Goal: Transaction & Acquisition: Obtain resource

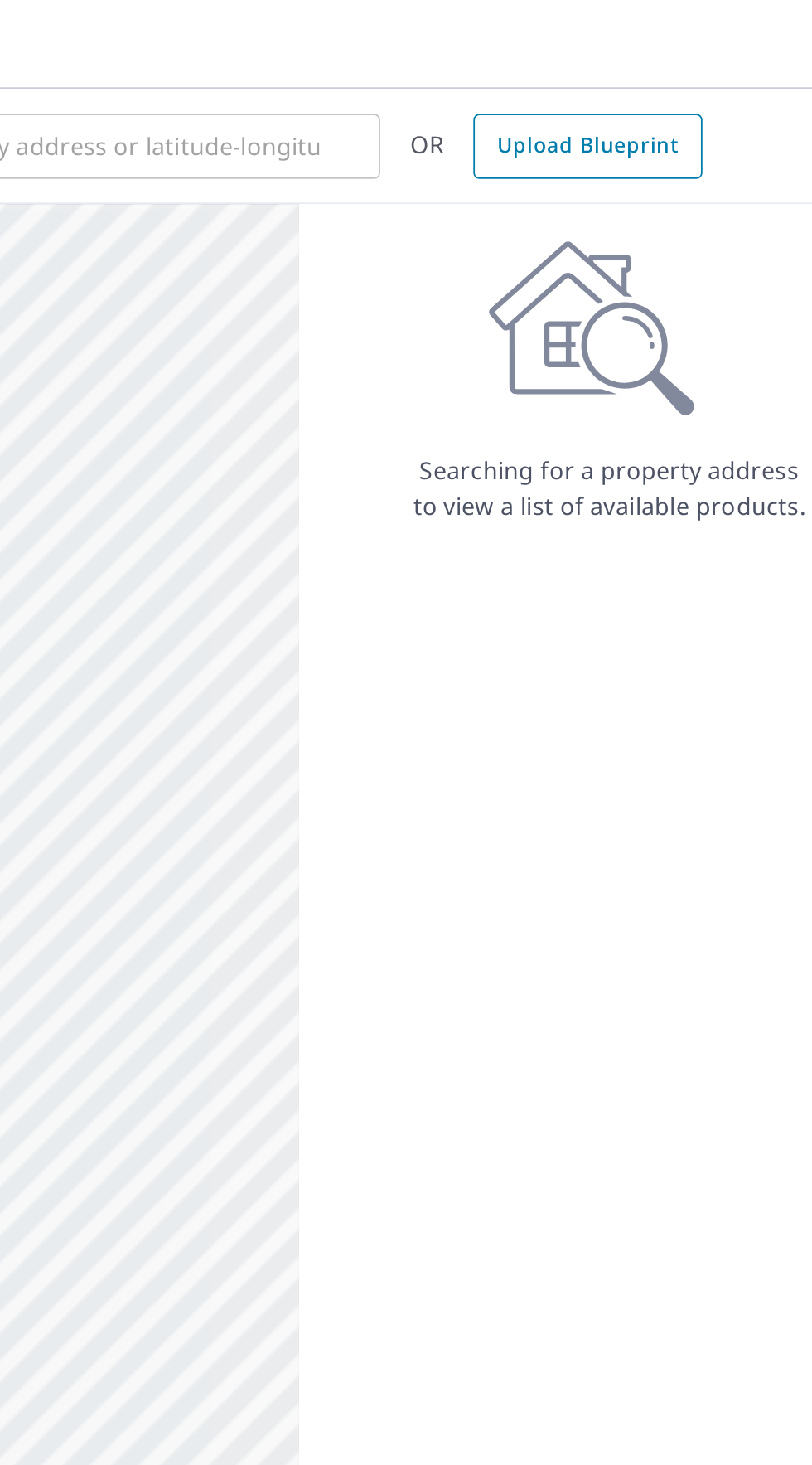
click at [641, 96] on link "Upload Blueprint" at bounding box center [626, 82] width 128 height 36
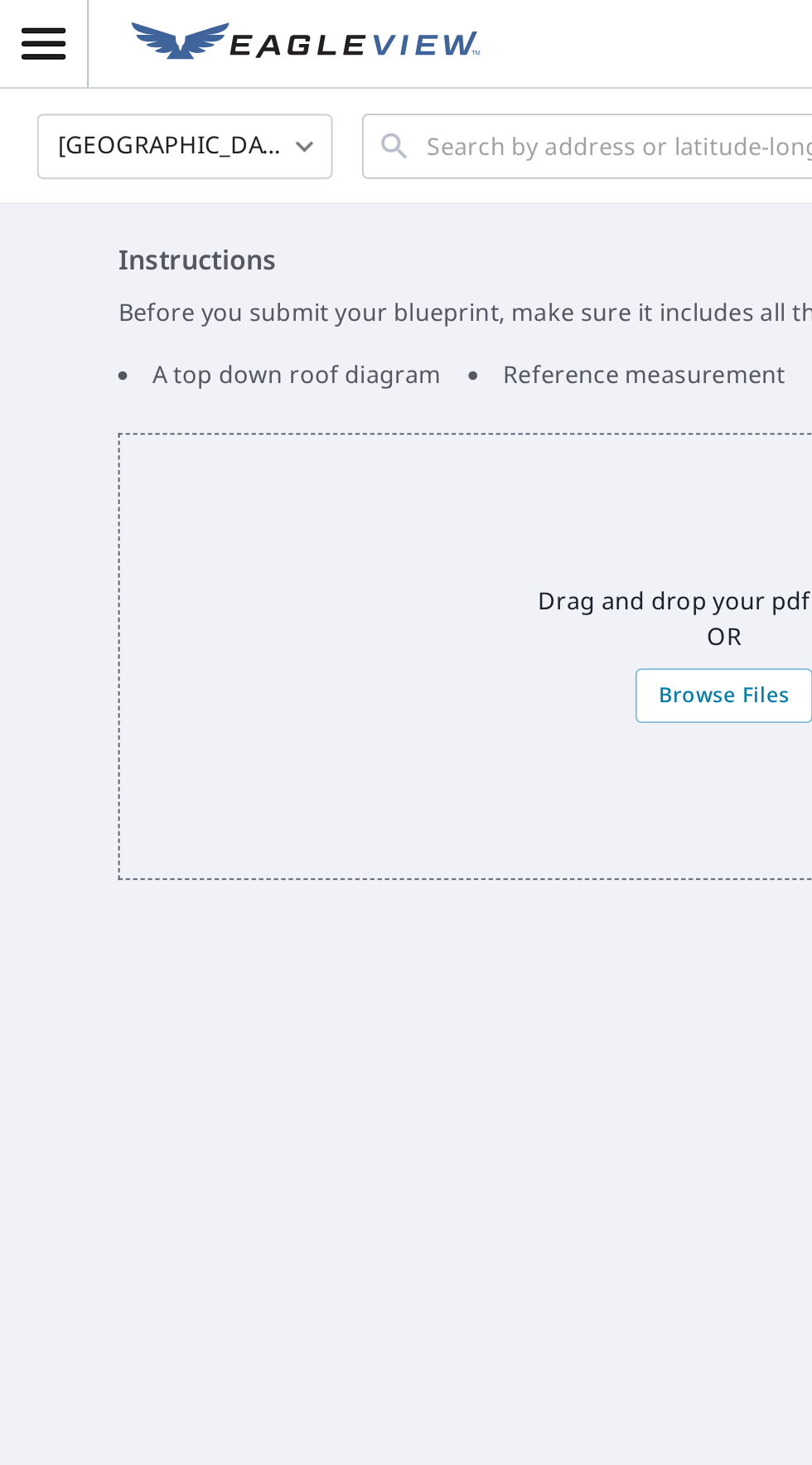
click at [151, 82] on body "CR CR United States US ​ ​ OR Upload Blueprint Instructions Before you submit y…" at bounding box center [406, 732] width 812 height 1465
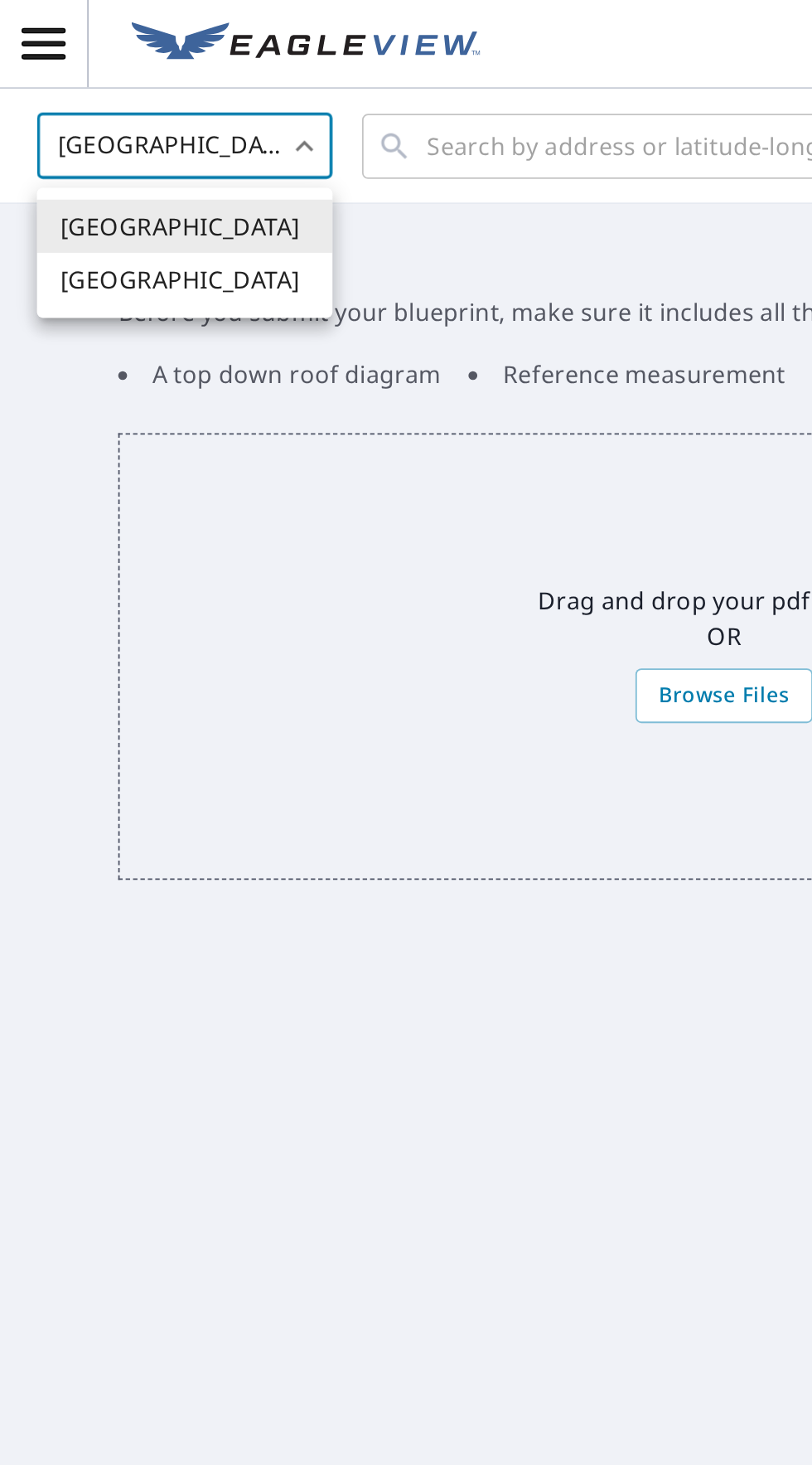
click at [351, 246] on div at bounding box center [406, 732] width 812 height 1465
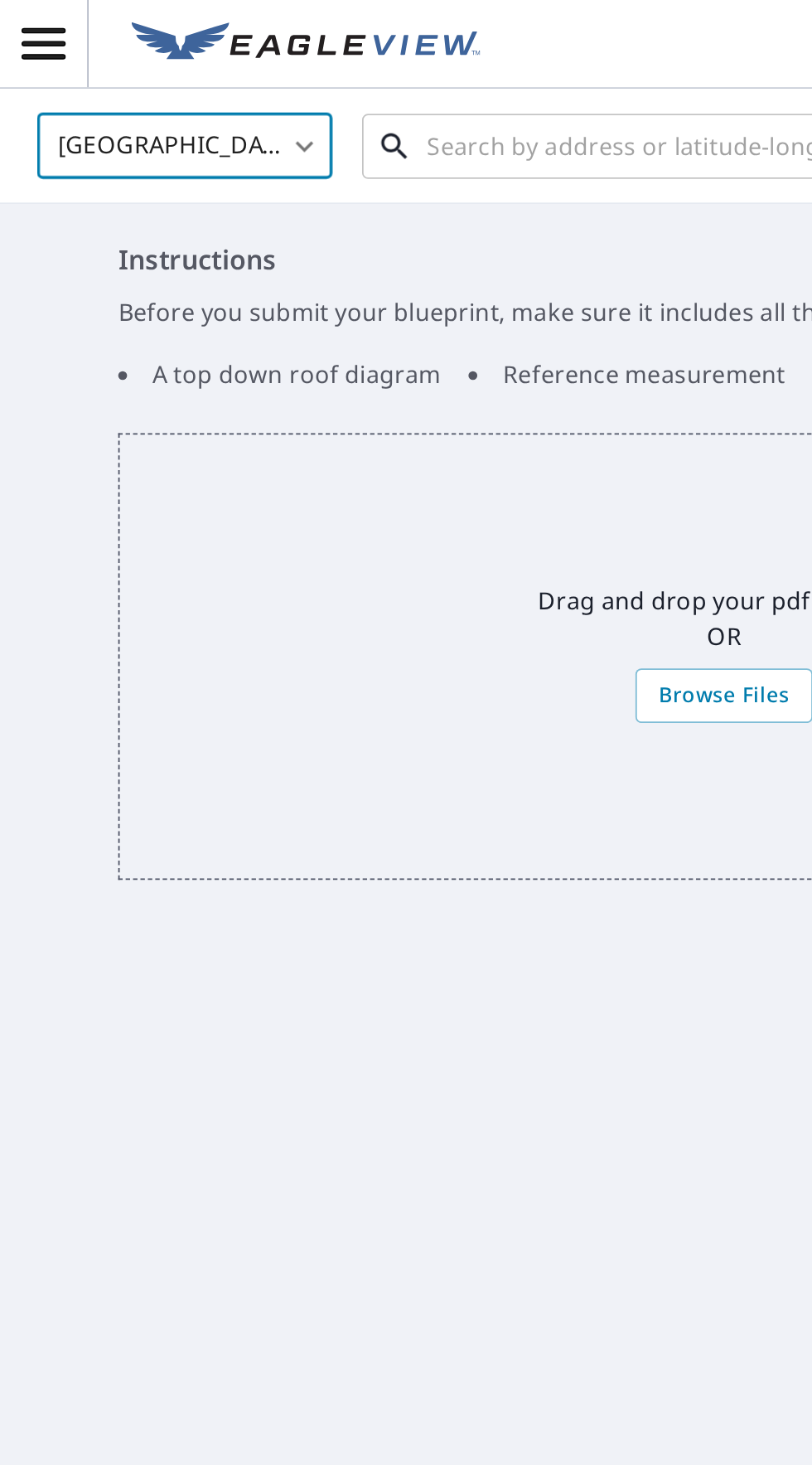
click at [397, 82] on input "text" at bounding box center [358, 82] width 236 height 46
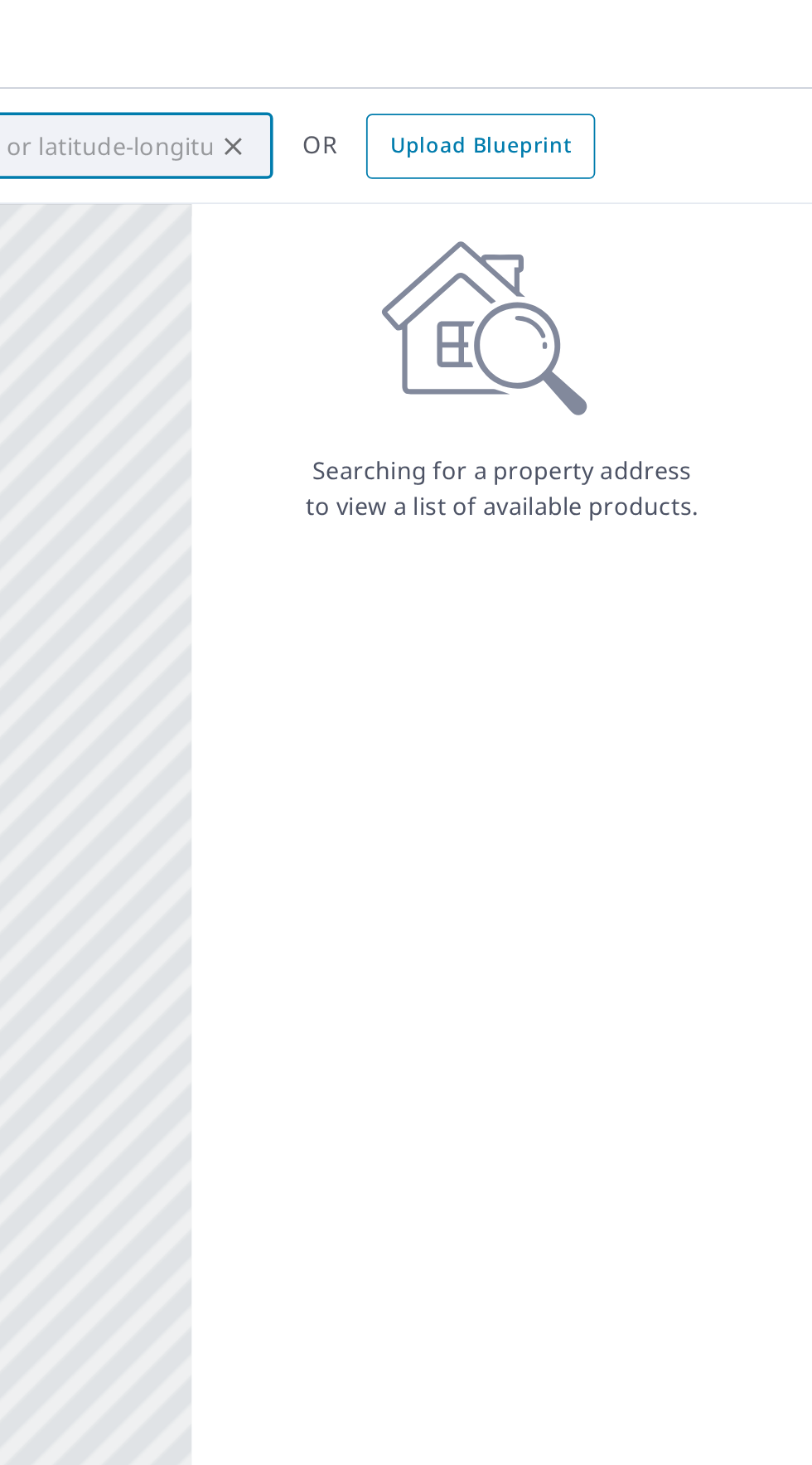
click at [660, 97] on link "Upload Blueprint" at bounding box center [626, 82] width 128 height 36
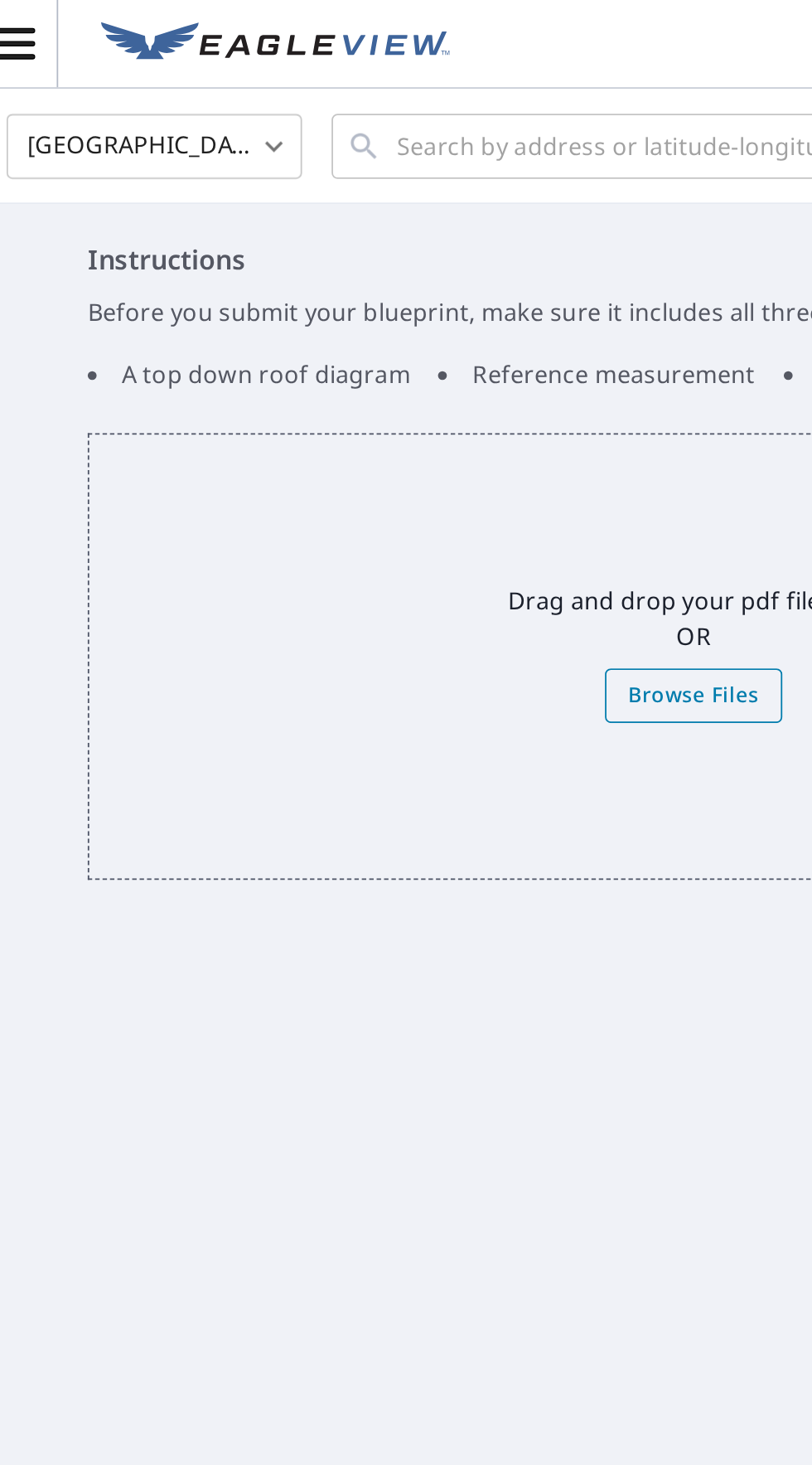
click at [417, 386] on span "Browse Files" at bounding box center [406, 389] width 74 height 21
click at [0, 0] on input "Browse Files" at bounding box center [0, 0] width 0 height 0
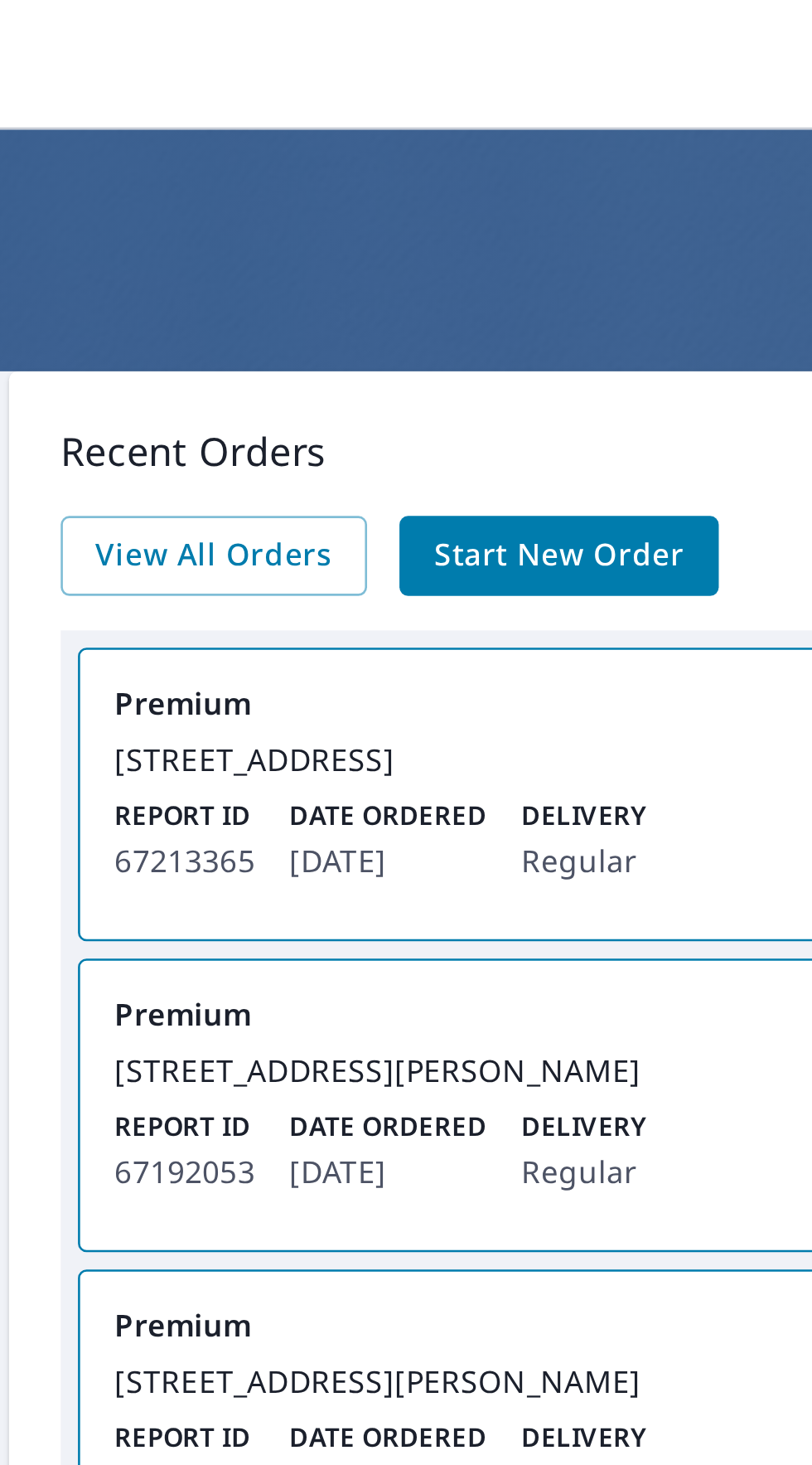
click at [603, 211] on span "Start New Order" at bounding box center [571, 213] width 96 height 21
click at [404, 212] on span "View All Orders" at bounding box center [438, 213] width 91 height 21
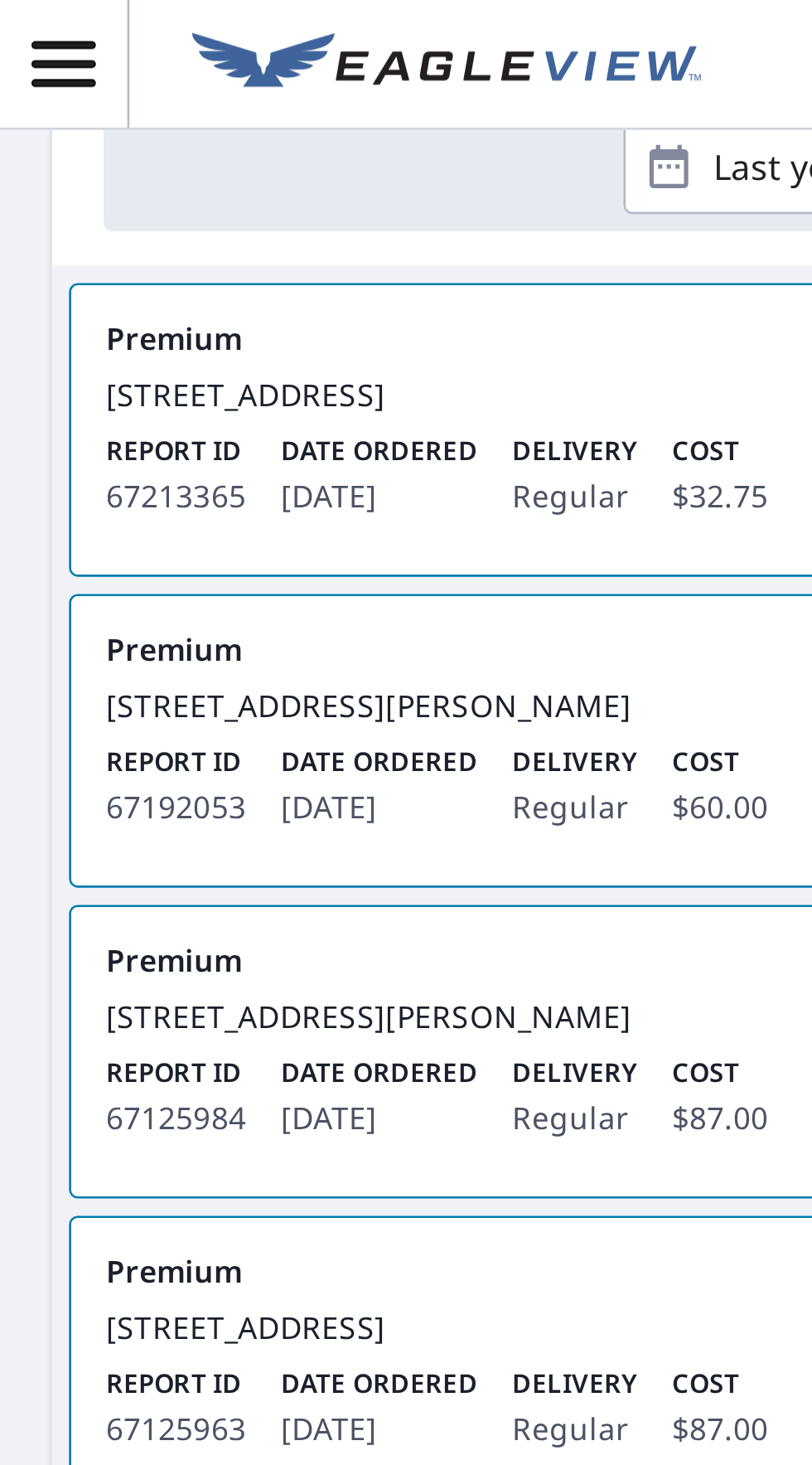
scroll to position [354, 0]
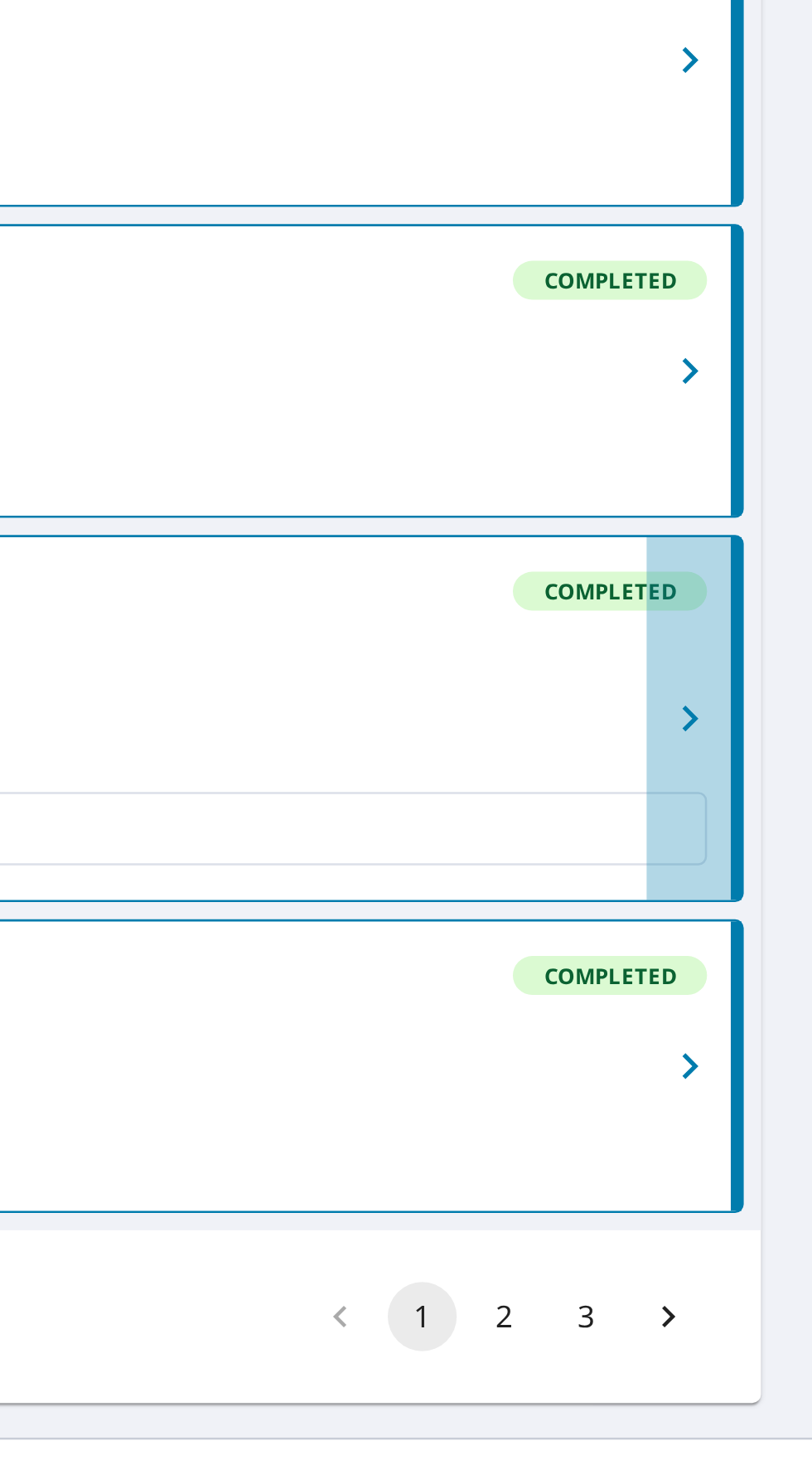
click at [761, 1143] on icon "button" at bounding box center [765, 1134] width 20 height 20
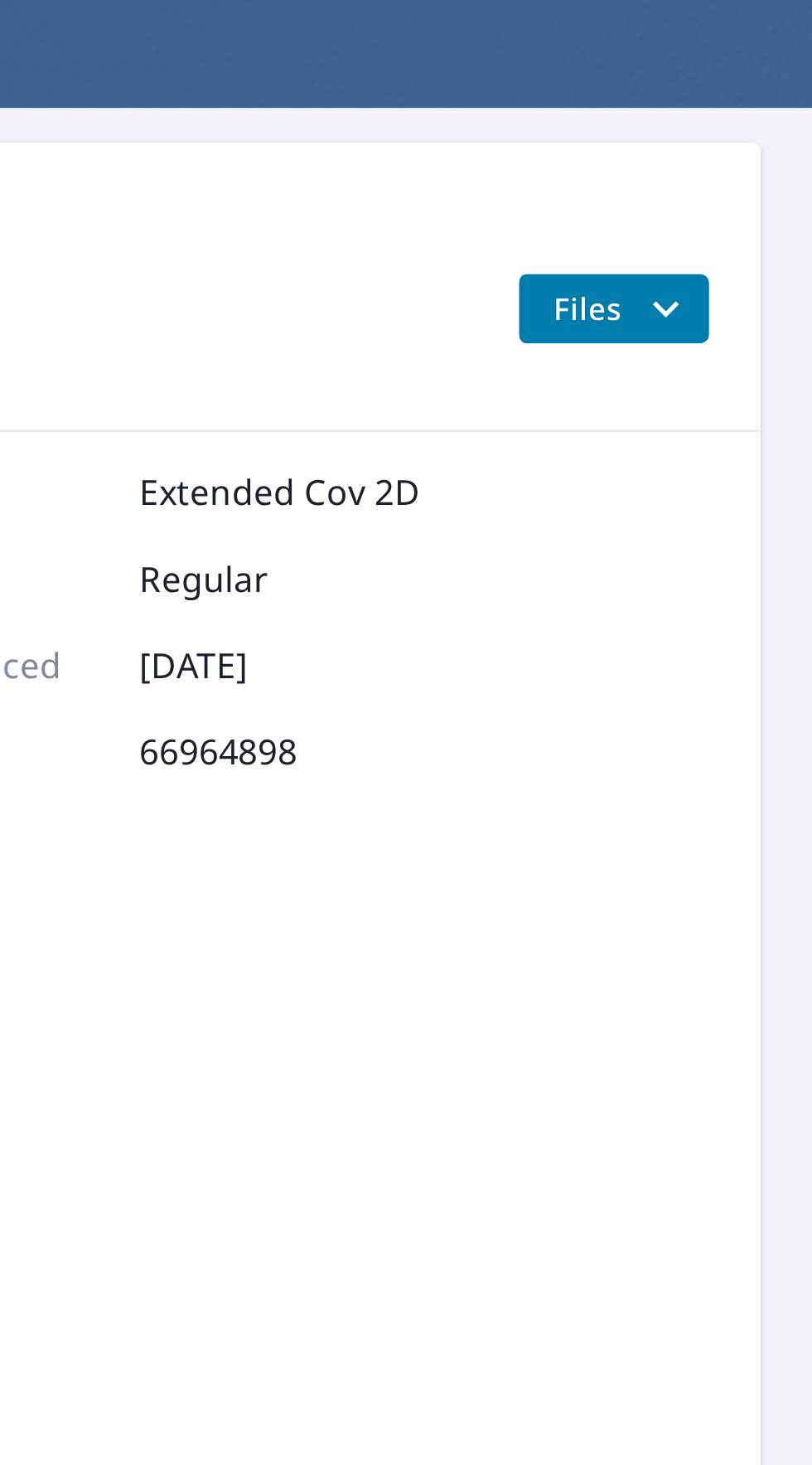
click at [738, 228] on span "Files" at bounding box center [739, 219] width 53 height 20
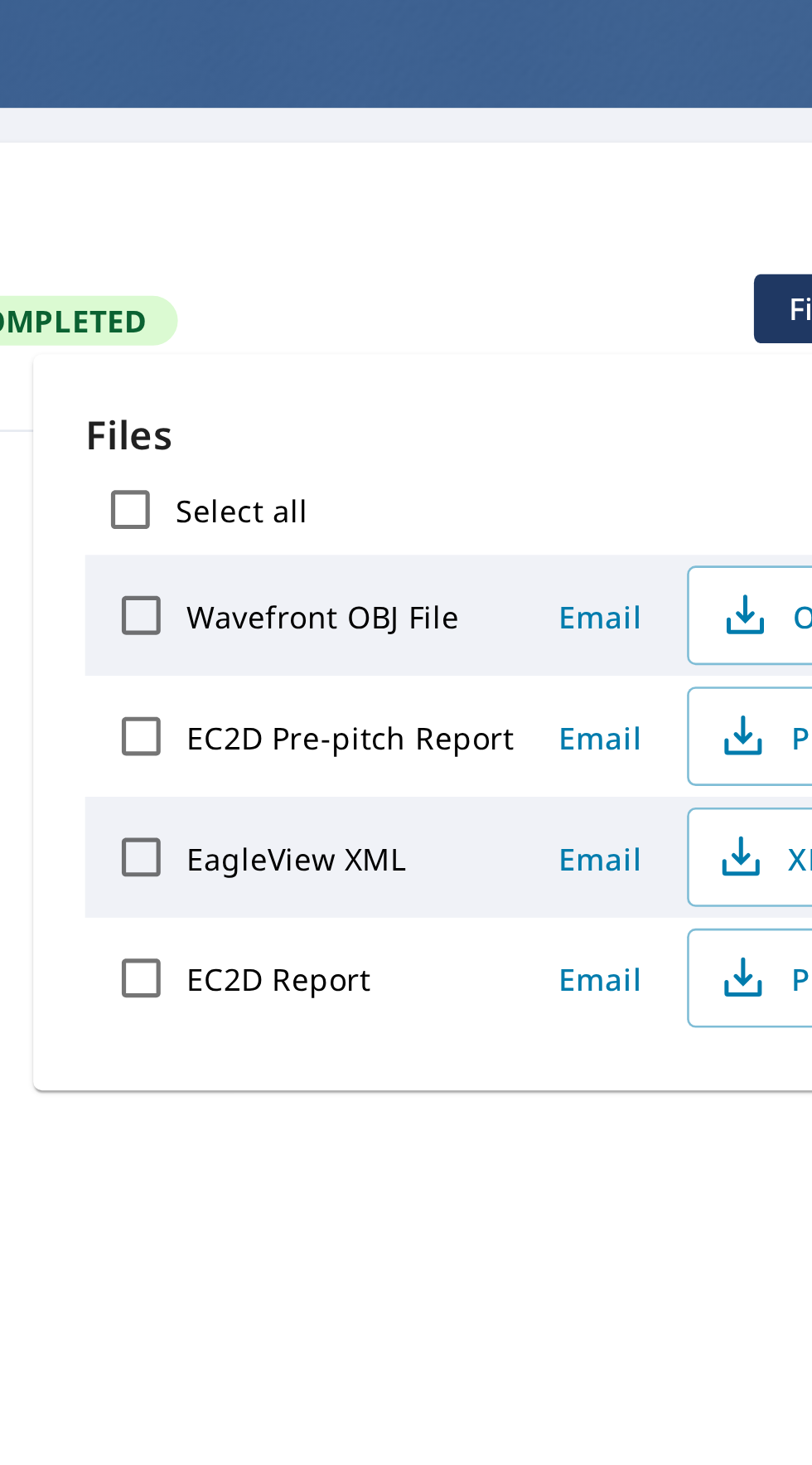
click at [476, 388] on input "EC2D Pre-pitch Report" at bounding box center [463, 383] width 34 height 34
checkbox input "true"
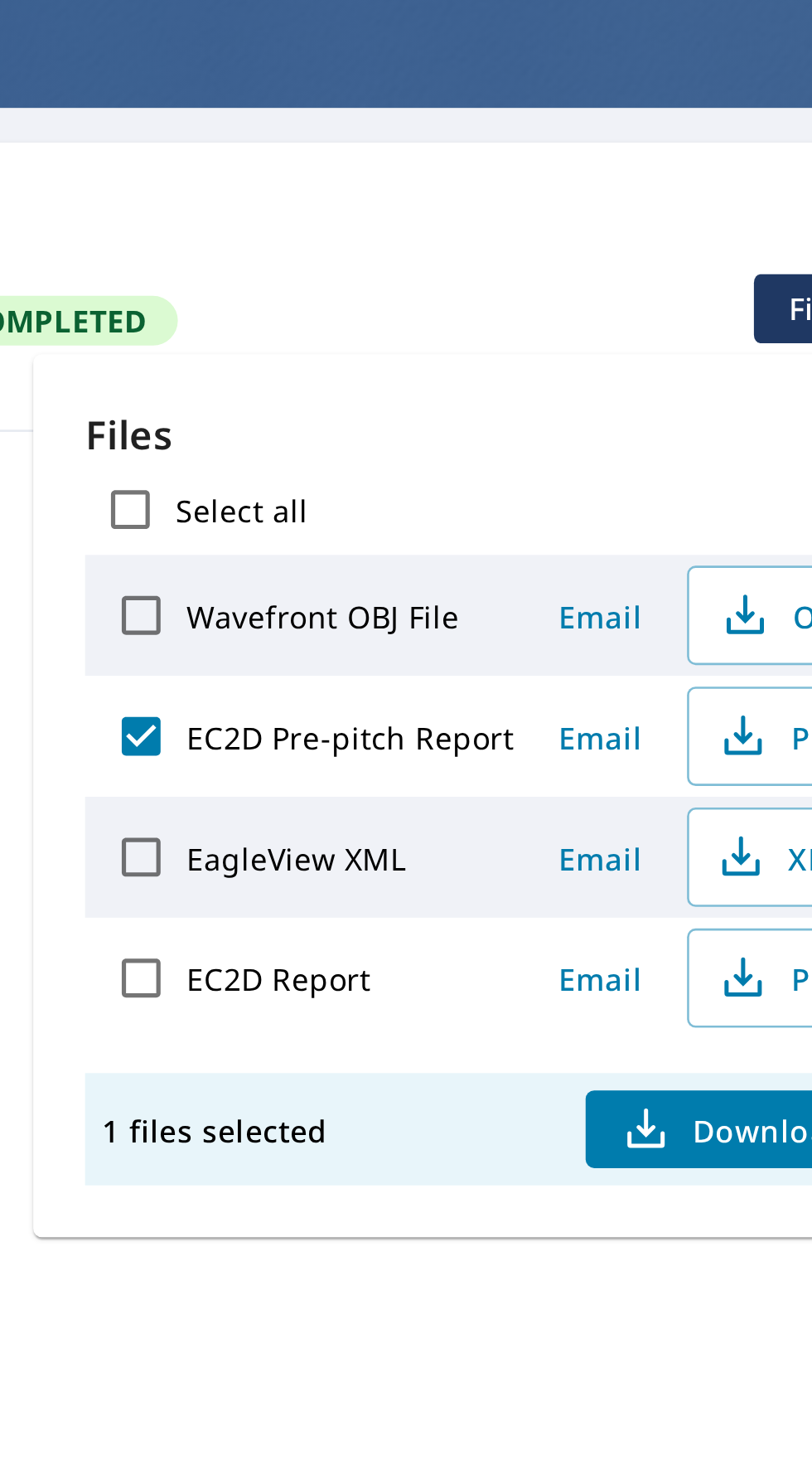
click at [695, 532] on span "Download" at bounding box center [691, 535] width 87 height 20
click at [459, 342] on input "Wavefront OBJ File" at bounding box center [463, 336] width 34 height 34
checkbox input "true"
click at [459, 387] on input "EC2D Pre-pitch Report" at bounding box center [463, 383] width 34 height 34
click at [700, 341] on icon "button" at bounding box center [696, 337] width 20 height 20
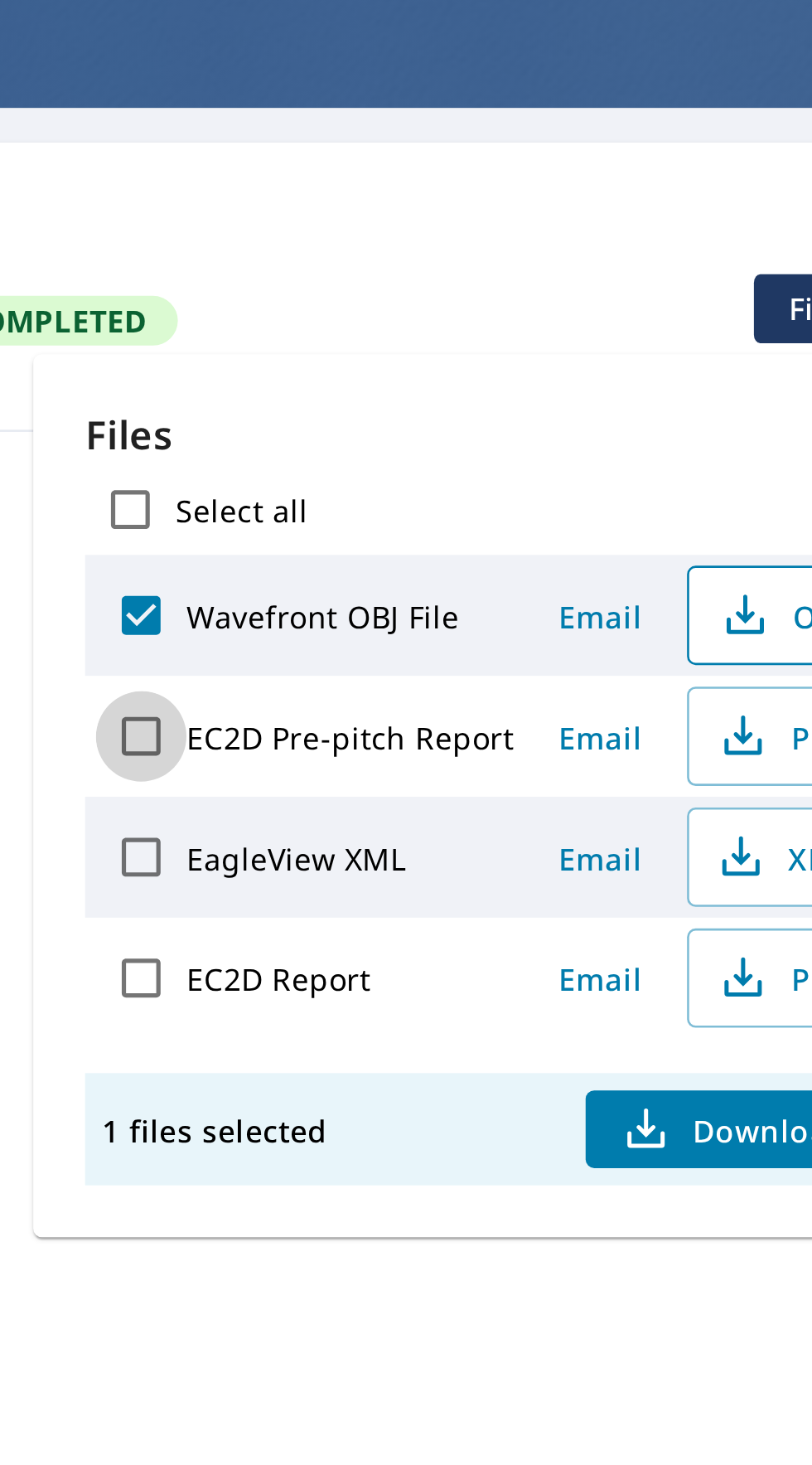
click at [456, 388] on input "EC2D Pre-pitch Report" at bounding box center [463, 383] width 34 height 34
checkbox input "true"
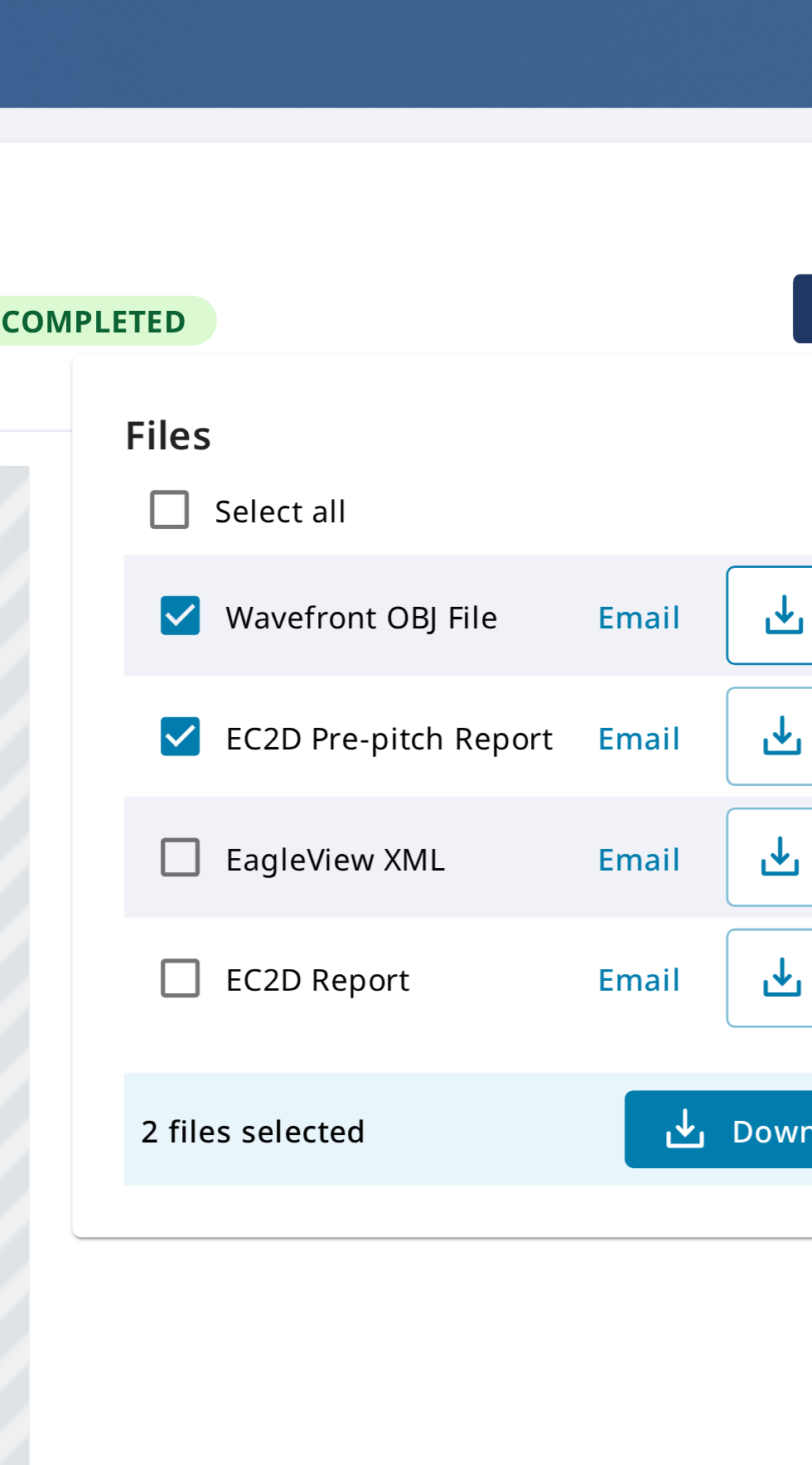
click at [476, 474] on input "EC2D Report" at bounding box center [463, 476] width 34 height 34
checkbox input "true"
click at [474, 382] on input "EC2D Pre-pitch Report" at bounding box center [463, 383] width 34 height 34
checkbox input "false"
click at [463, 331] on input "Wavefront OBJ File" at bounding box center [463, 336] width 34 height 34
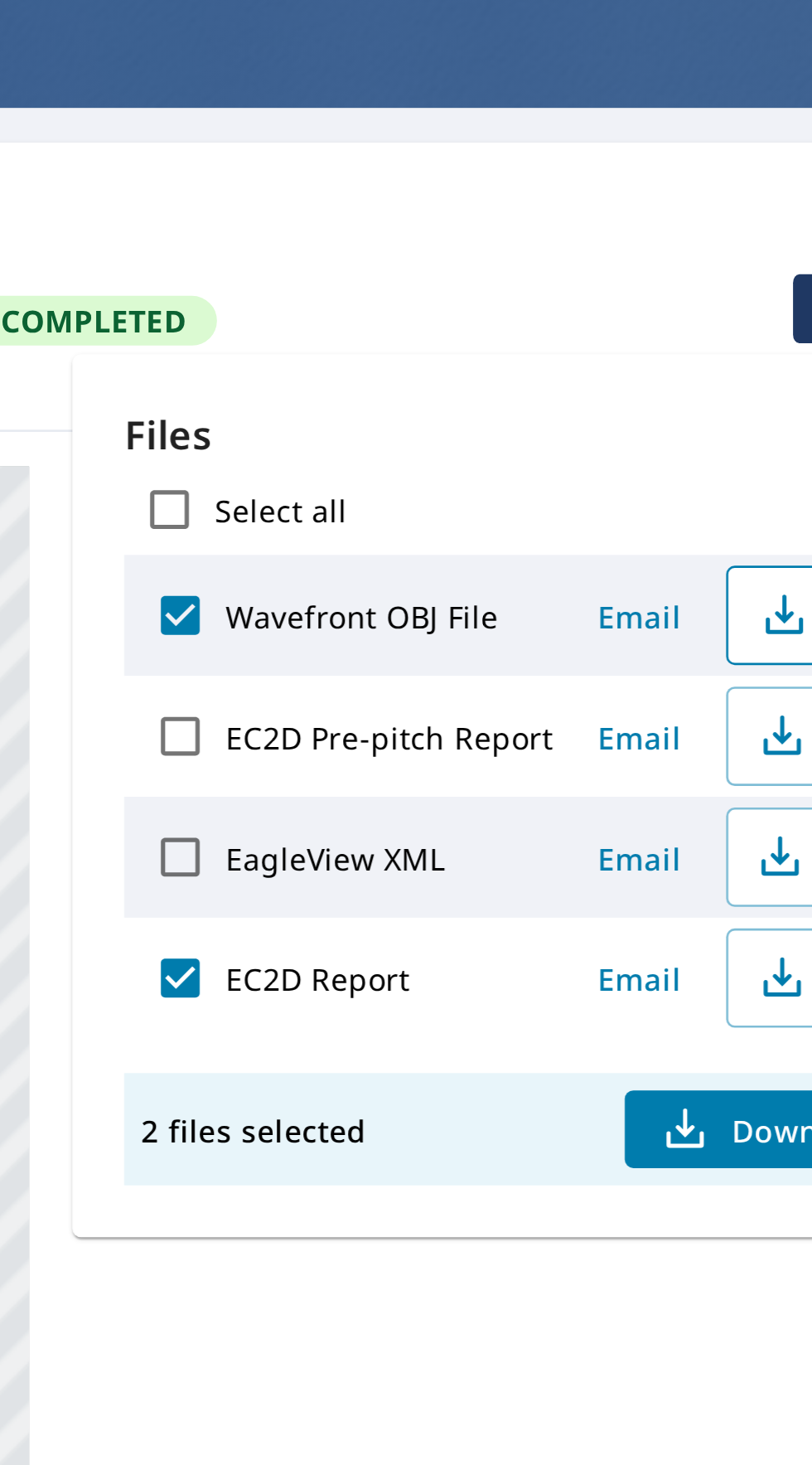
checkbox input "false"
click at [679, 541] on span "Download" at bounding box center [691, 535] width 87 height 20
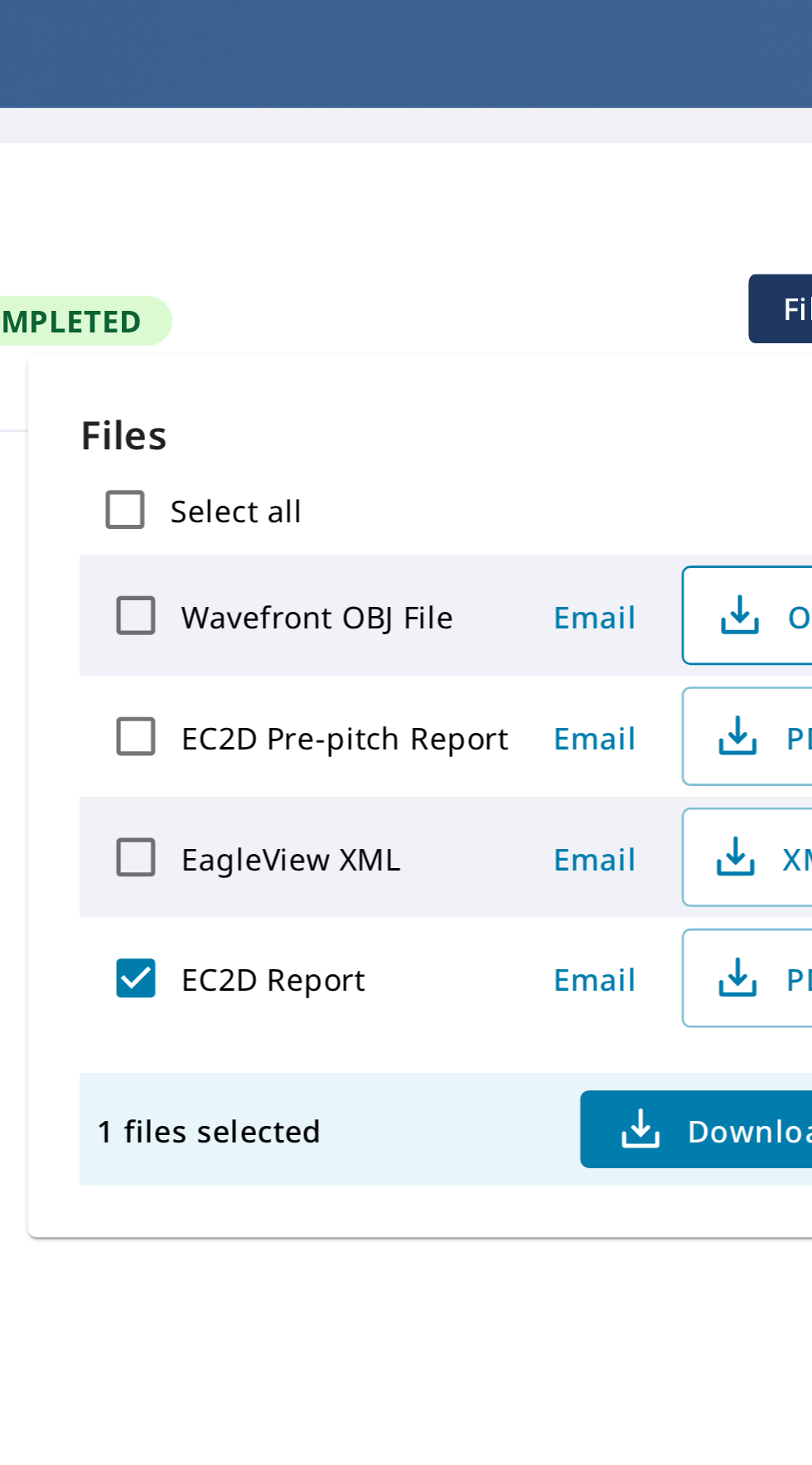
click at [471, 376] on input "EC2D Pre-pitch Report" at bounding box center [463, 383] width 34 height 34
checkbox input "true"
click at [472, 472] on input "EC2D Report" at bounding box center [463, 476] width 34 height 34
checkbox input "false"
click at [649, 384] on span "Email" at bounding box center [640, 384] width 39 height 16
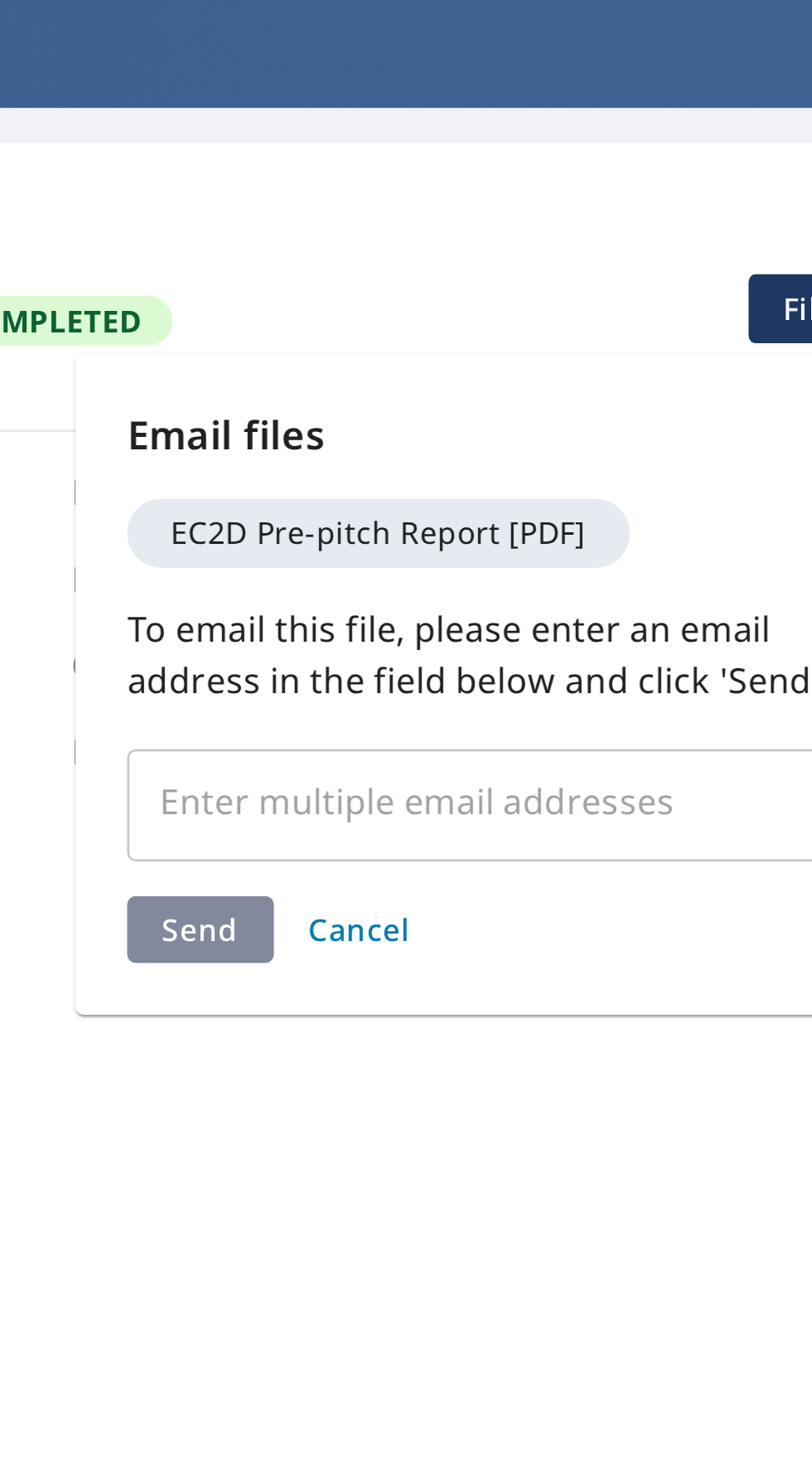
click at [623, 410] on input "text" at bounding box center [594, 409] width 252 height 31
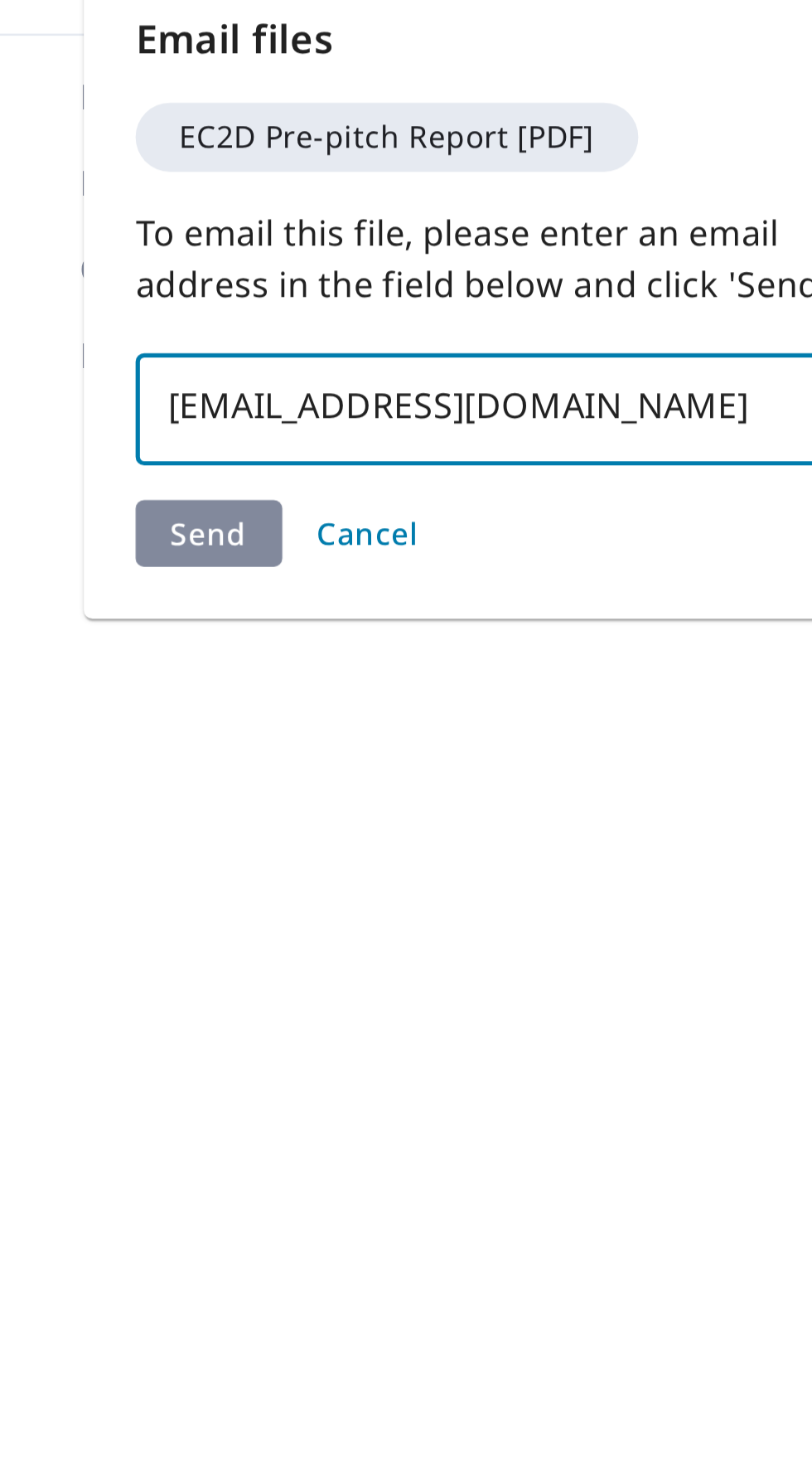
type input "[EMAIL_ADDRESS][DOMAIN_NAME]"
click at [504, 461] on div "Send Cancel" at bounding box center [607, 458] width 292 height 26
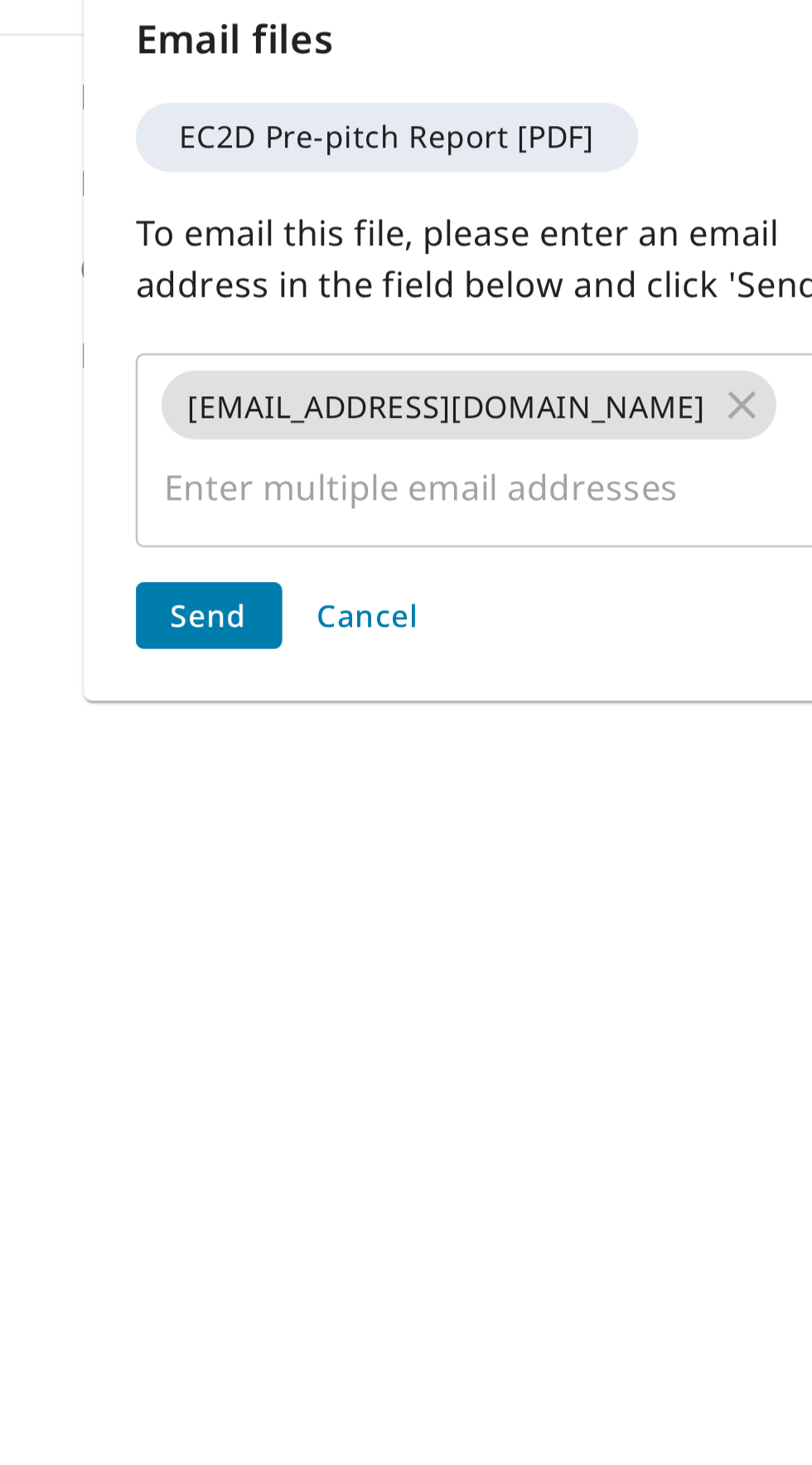
click at [468, 477] on button "Send" at bounding box center [489, 490] width 56 height 26
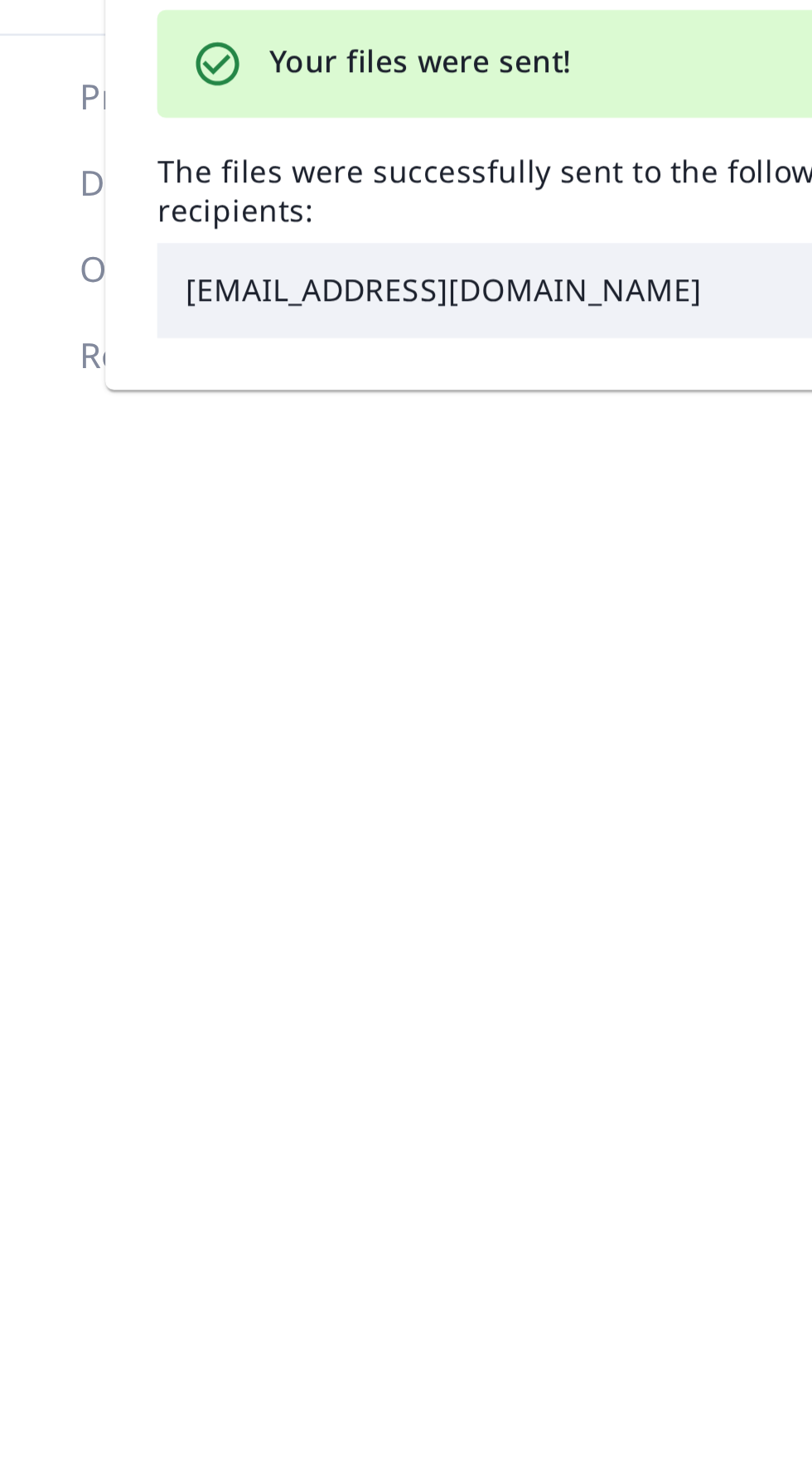
click at [473, 456] on div "Product Extended Cov 2D Delivery Regular Order Placed [DATE] Report # 66964898" at bounding box center [551, 488] width 222 height 415
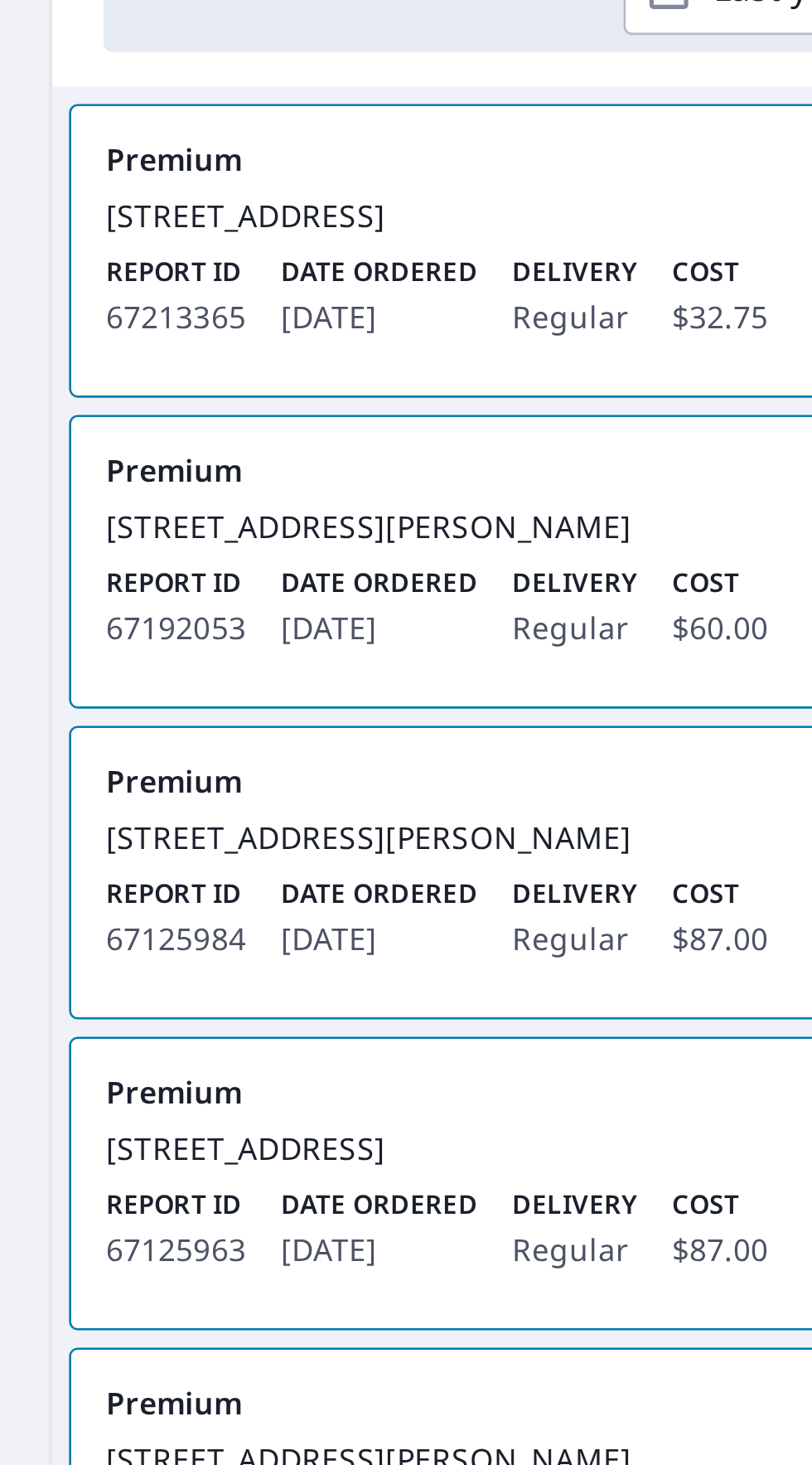
scroll to position [354, 0]
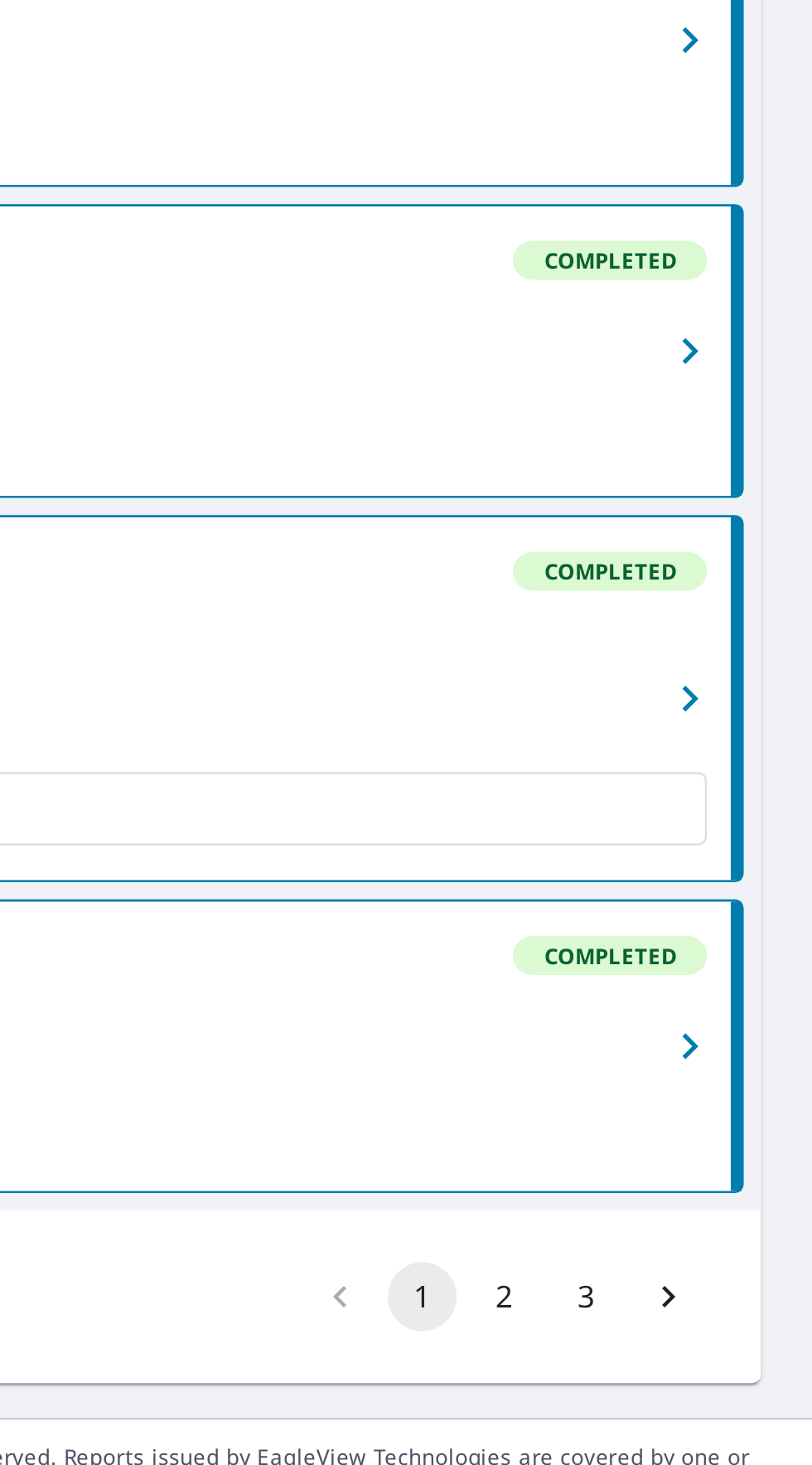
click at [760, 1179] on button "button" at bounding box center [766, 1134] width 36 height 140
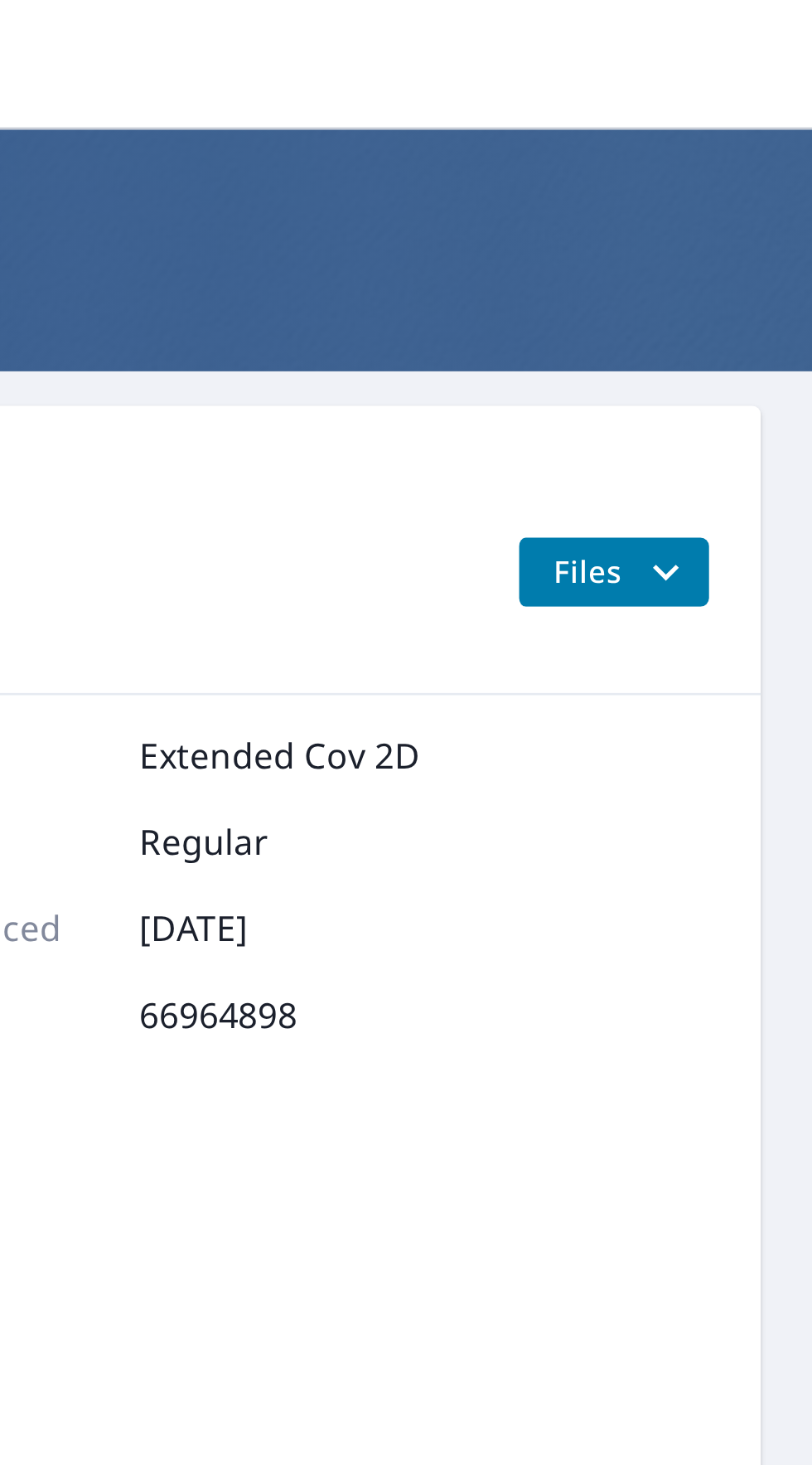
click at [756, 218] on icon "filesDropdownBtn-66964898" at bounding box center [756, 219] width 20 height 20
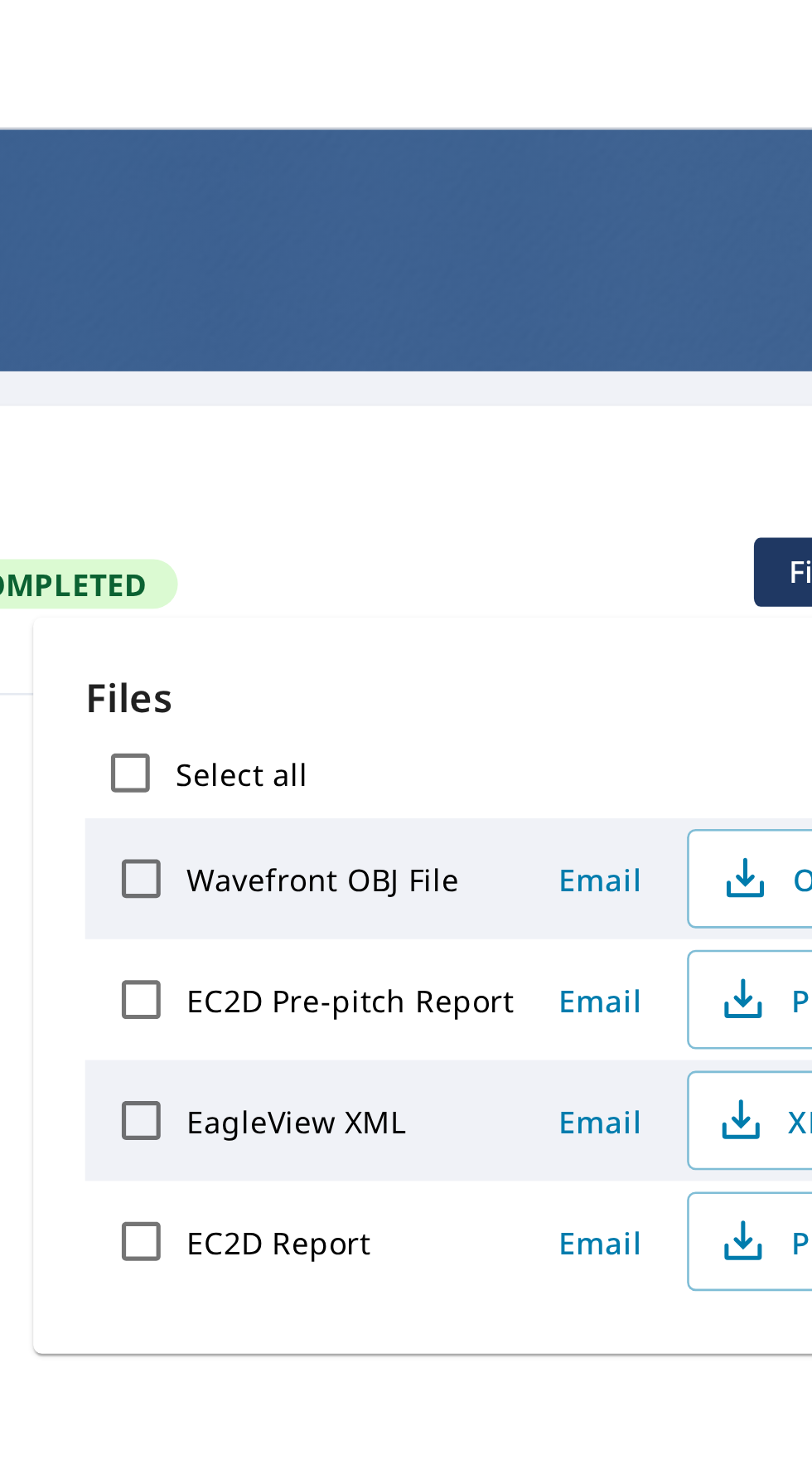
click at [467, 477] on input "EC2D Report" at bounding box center [463, 476] width 34 height 34
checkbox input "true"
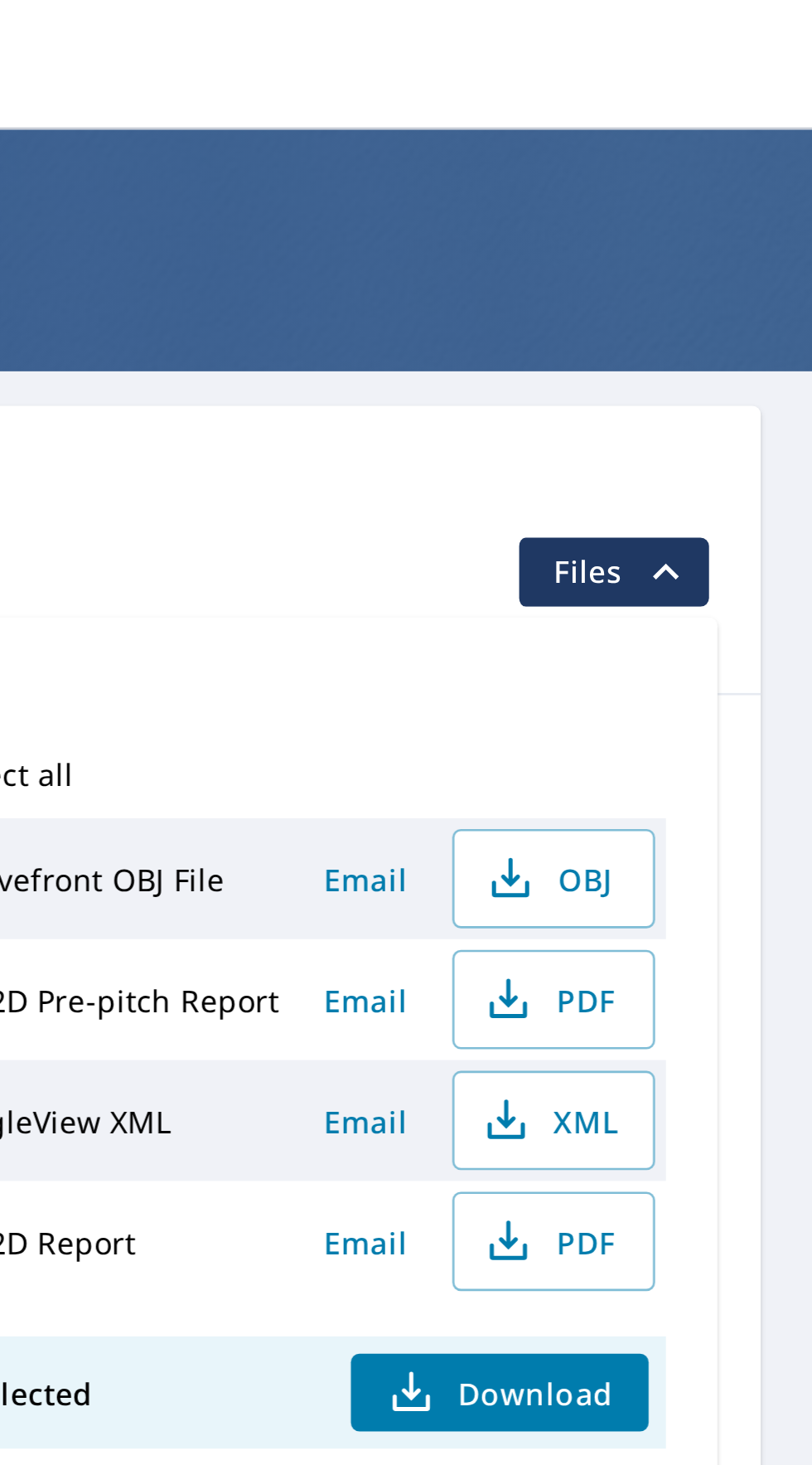
click at [722, 531] on span "Download" at bounding box center [691, 535] width 87 height 20
click at [647, 474] on span "Email" at bounding box center [640, 477] width 39 height 16
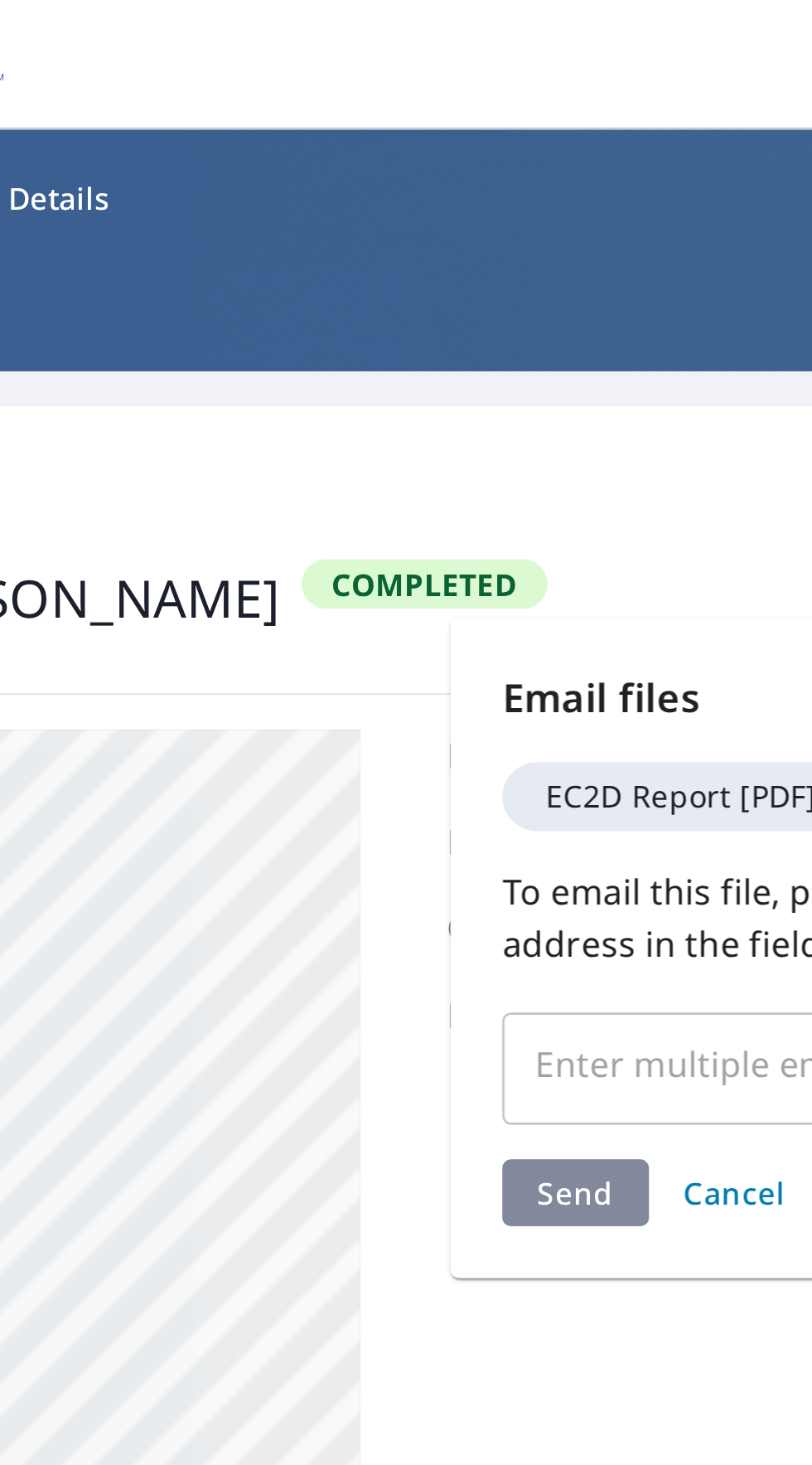
click at [538, 407] on input "text" at bounding box center [594, 409] width 252 height 31
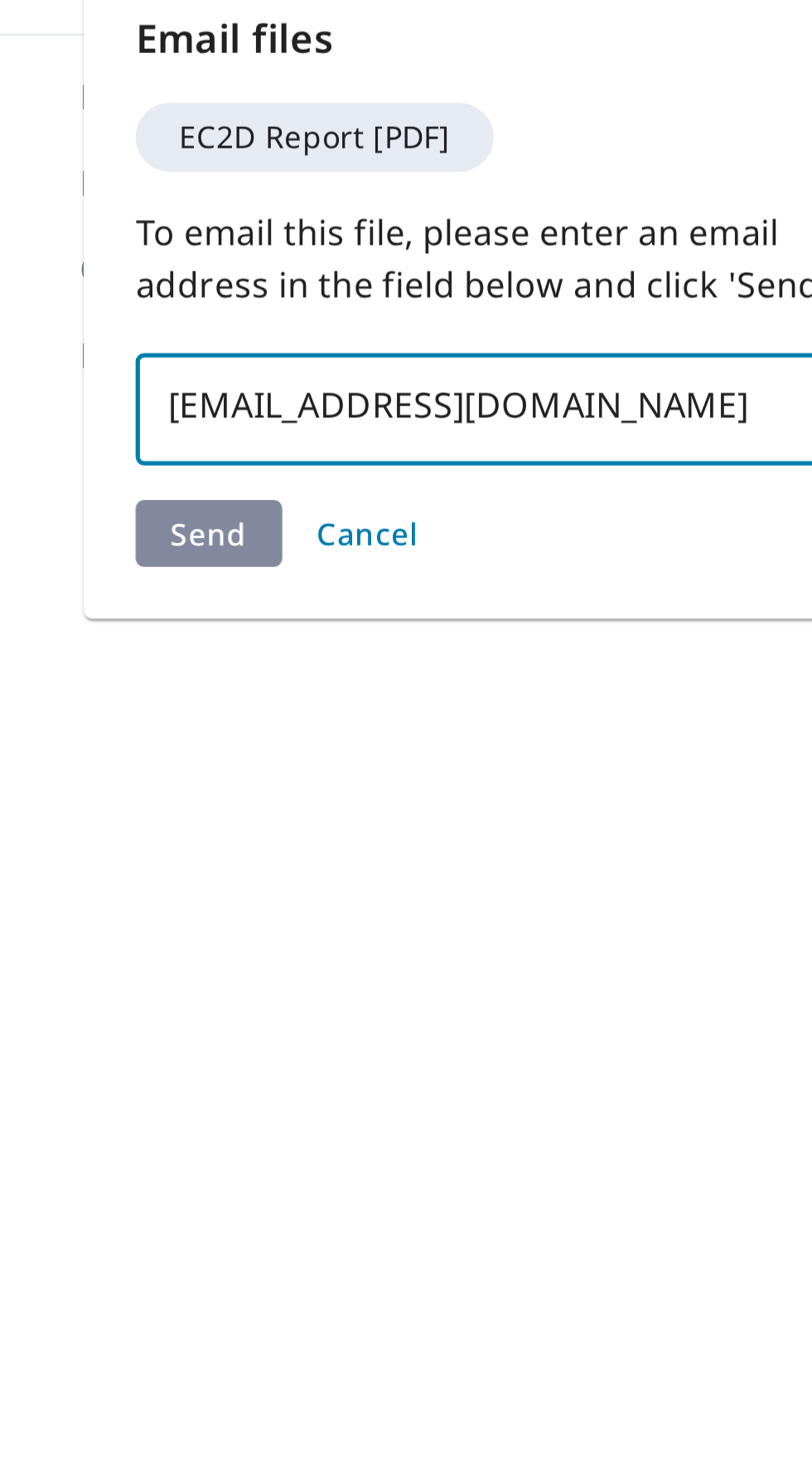
type input "[EMAIL_ADDRESS][DOMAIN_NAME]"
click at [482, 462] on div "Send Cancel" at bounding box center [607, 458] width 292 height 26
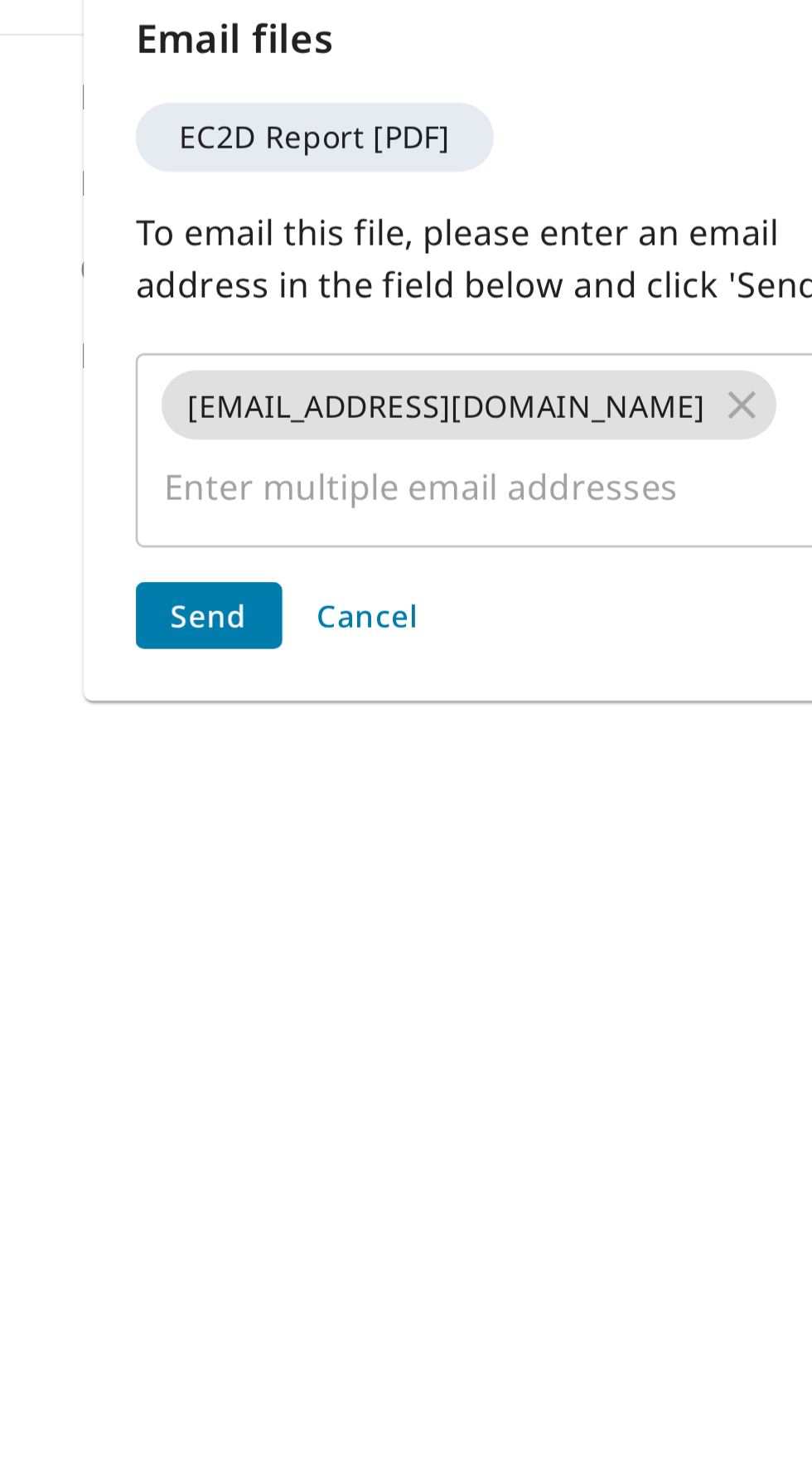
click at [480, 477] on button "Send" at bounding box center [489, 490] width 56 height 26
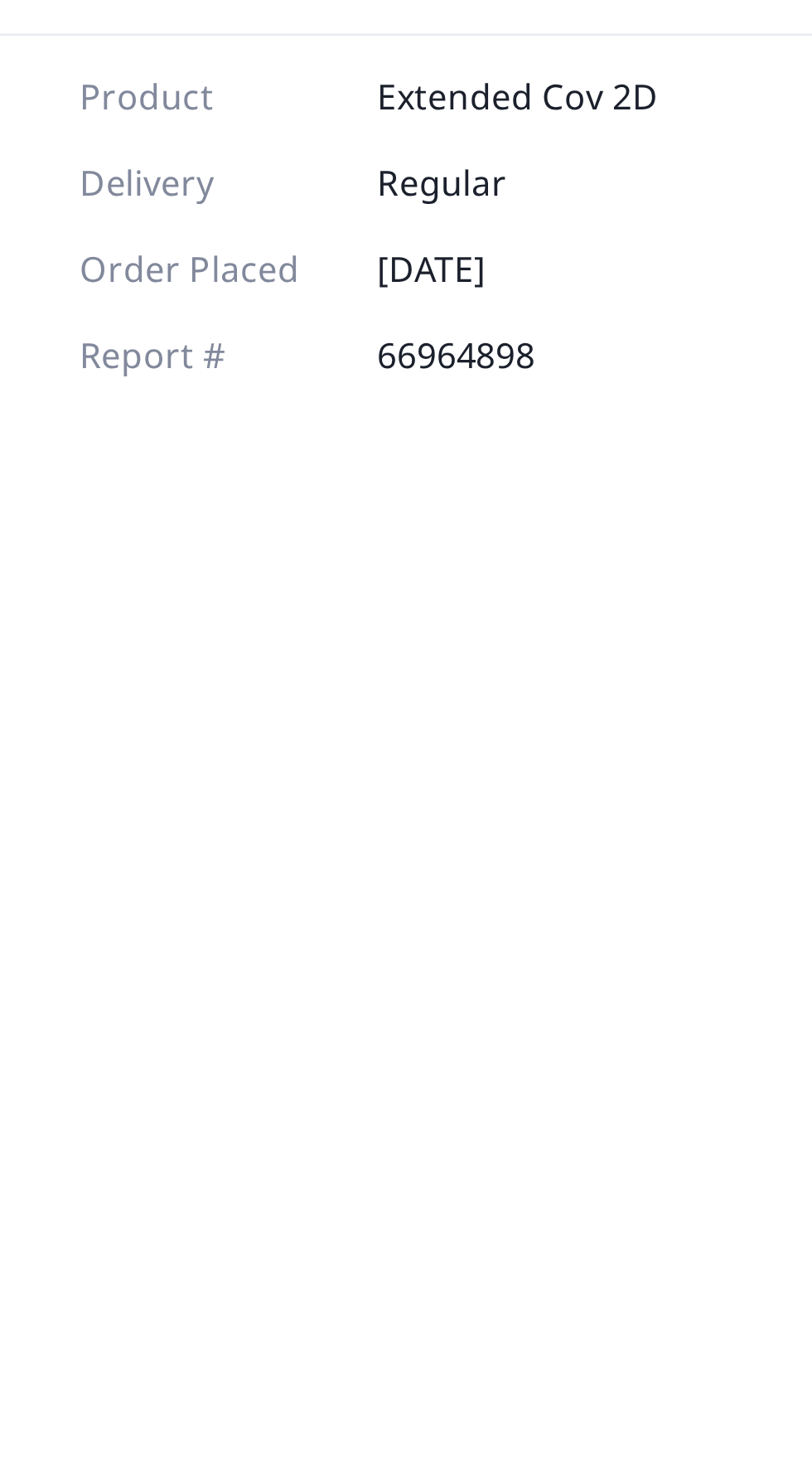
click at [479, 461] on div "Product Extended Cov 2D Delivery Regular Order Placed [DATE] Report # 66964898" at bounding box center [551, 488] width 222 height 415
